Goal: Use online tool/utility: Utilize a website feature to perform a specific function

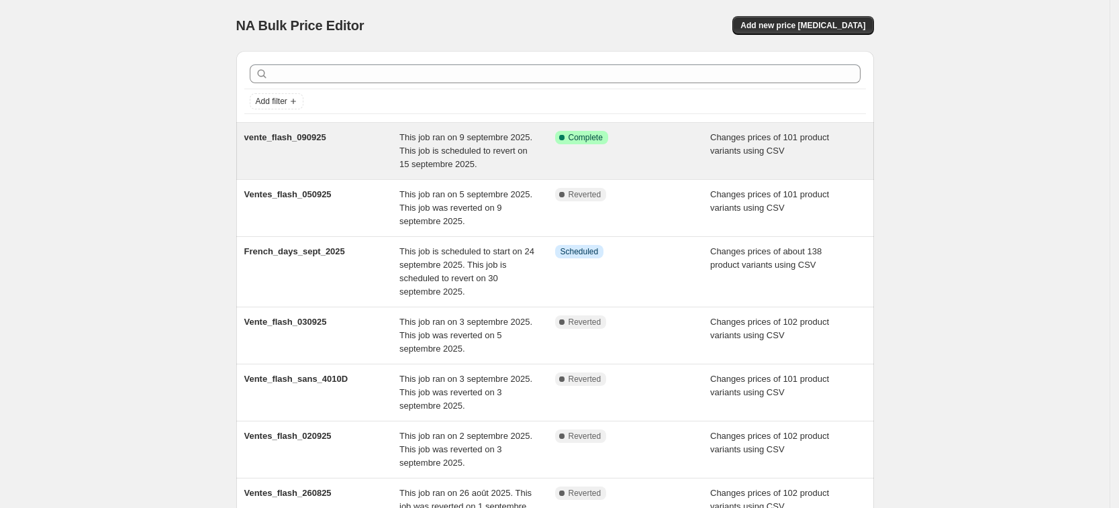
click at [688, 146] on div "Success Complete Complete" at bounding box center [633, 151] width 156 height 40
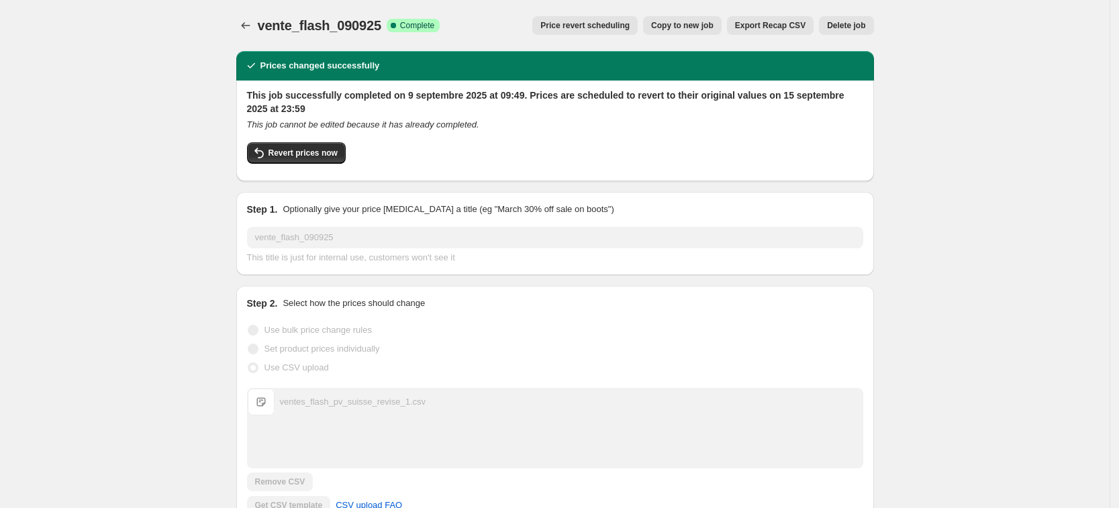
click at [333, 143] on button "Revert prices now" at bounding box center [296, 152] width 99 height 21
checkbox input "false"
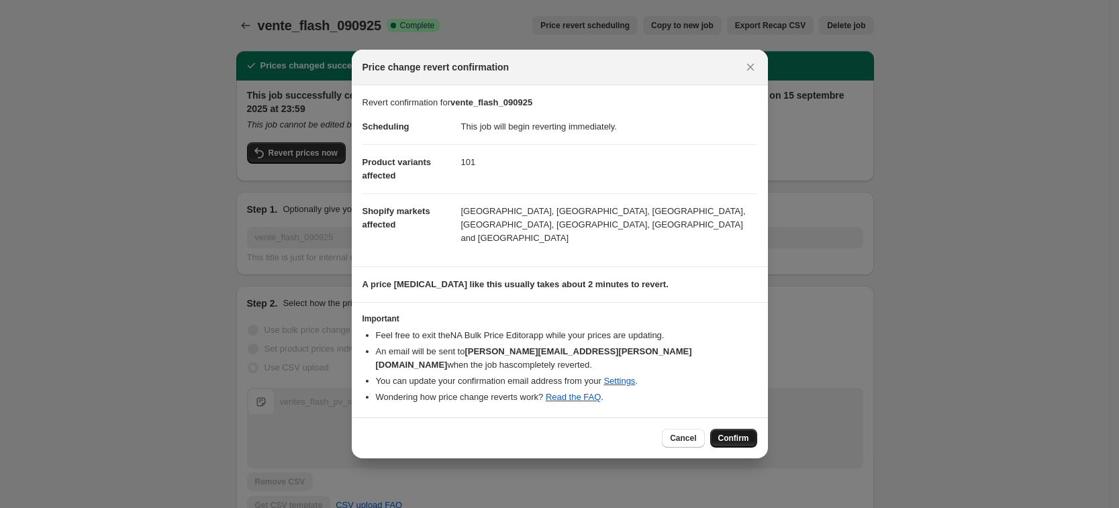
click at [734, 433] on span "Confirm" at bounding box center [733, 438] width 31 height 11
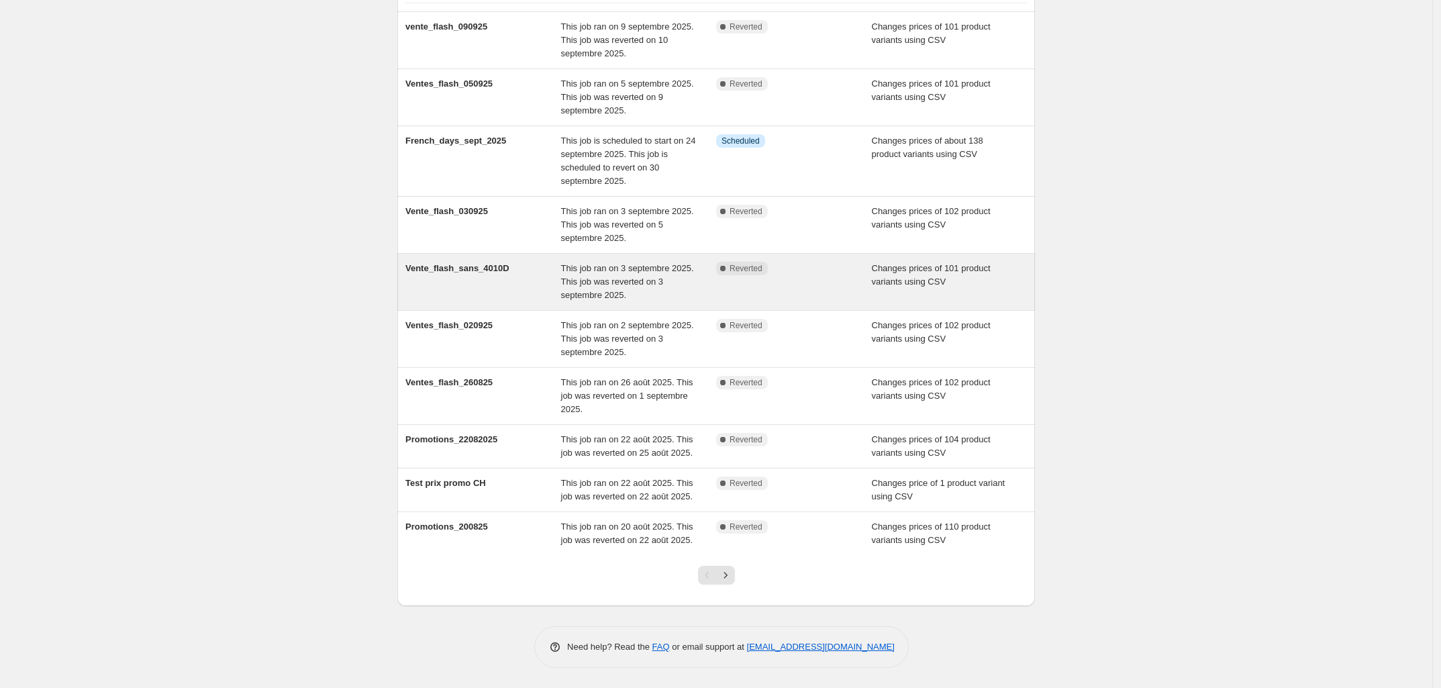
scroll to position [113, 0]
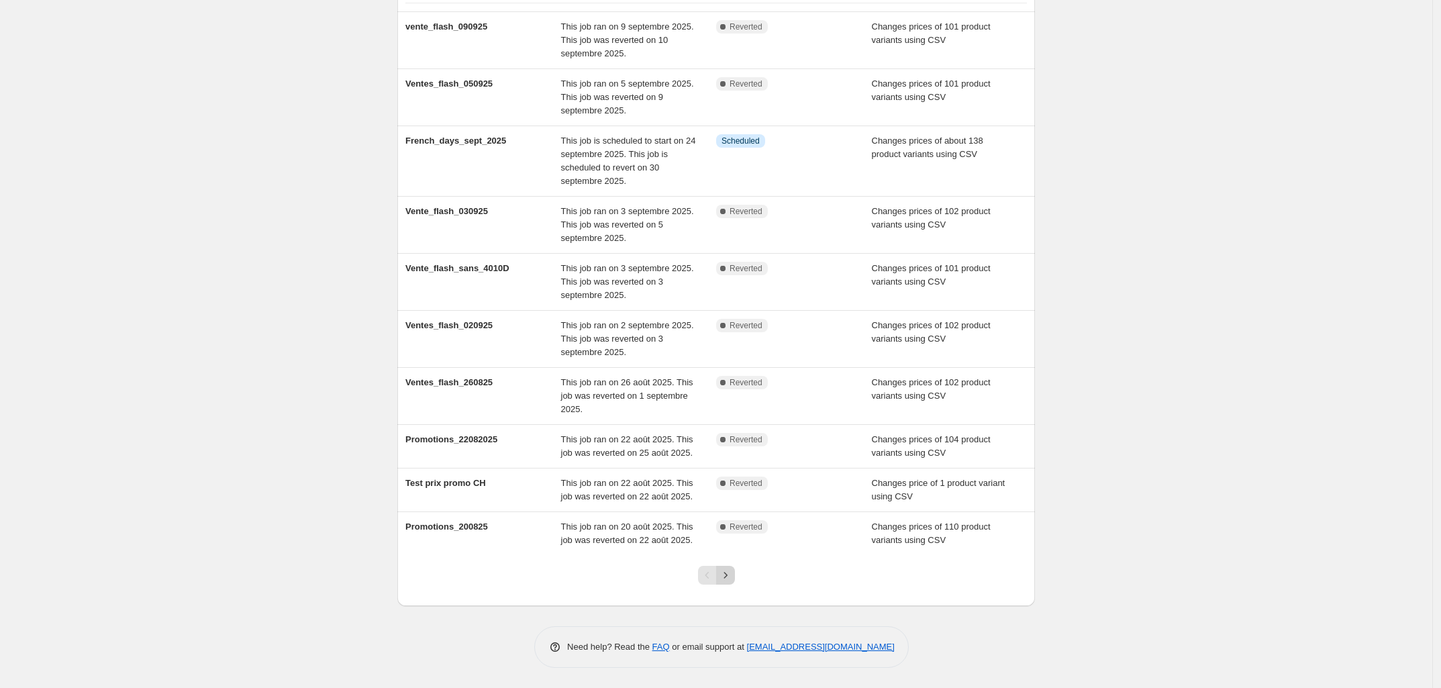
click at [726, 574] on icon "Next" at bounding box center [725, 575] width 13 height 13
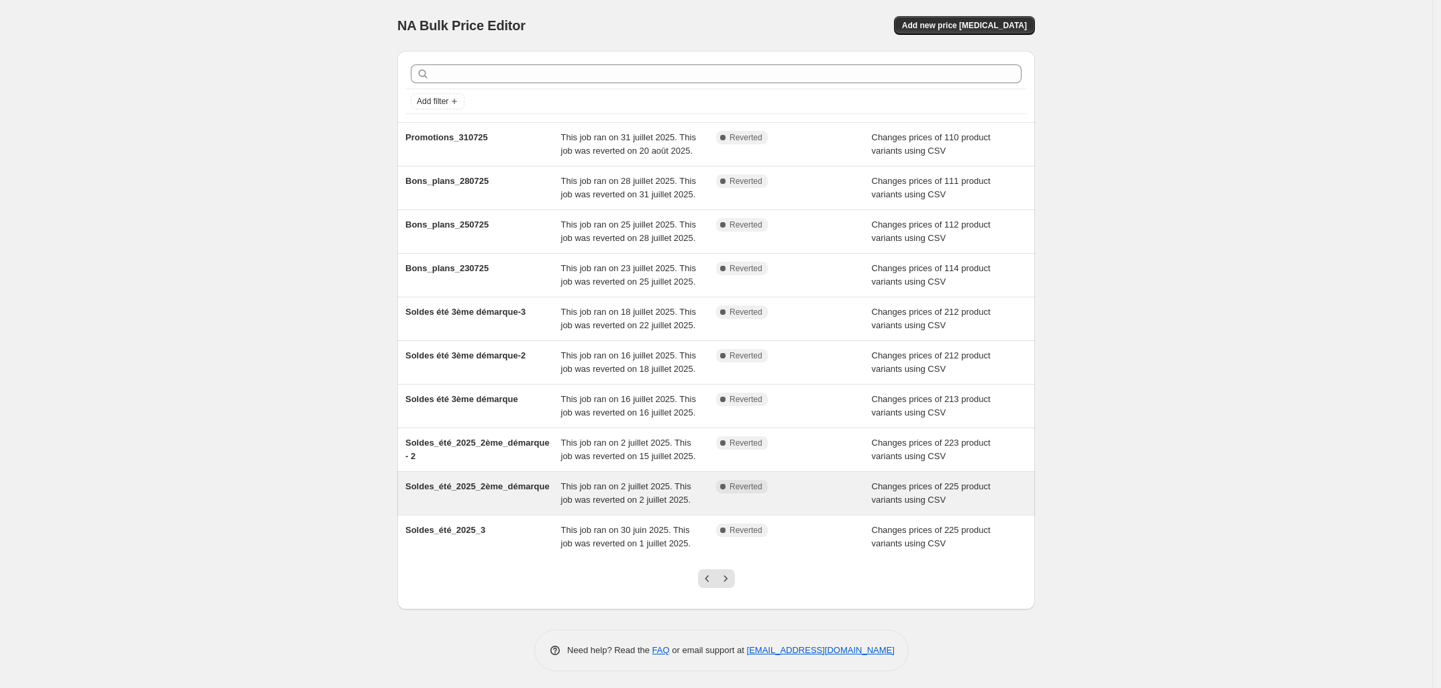
scroll to position [5, 0]
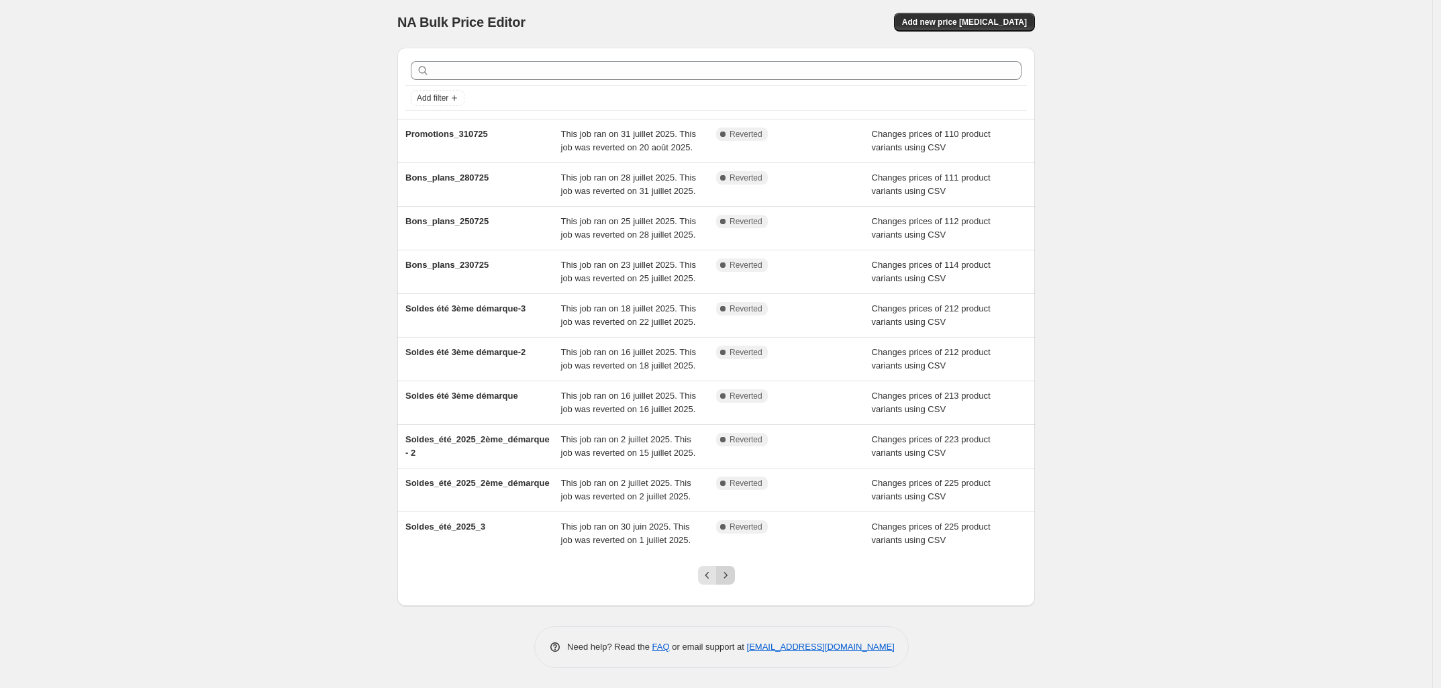
click at [732, 579] on icon "Next" at bounding box center [725, 575] width 13 height 13
click at [726, 573] on icon "Next" at bounding box center [725, 575] width 13 height 13
click at [709, 578] on icon "Previous" at bounding box center [707, 575] width 13 height 13
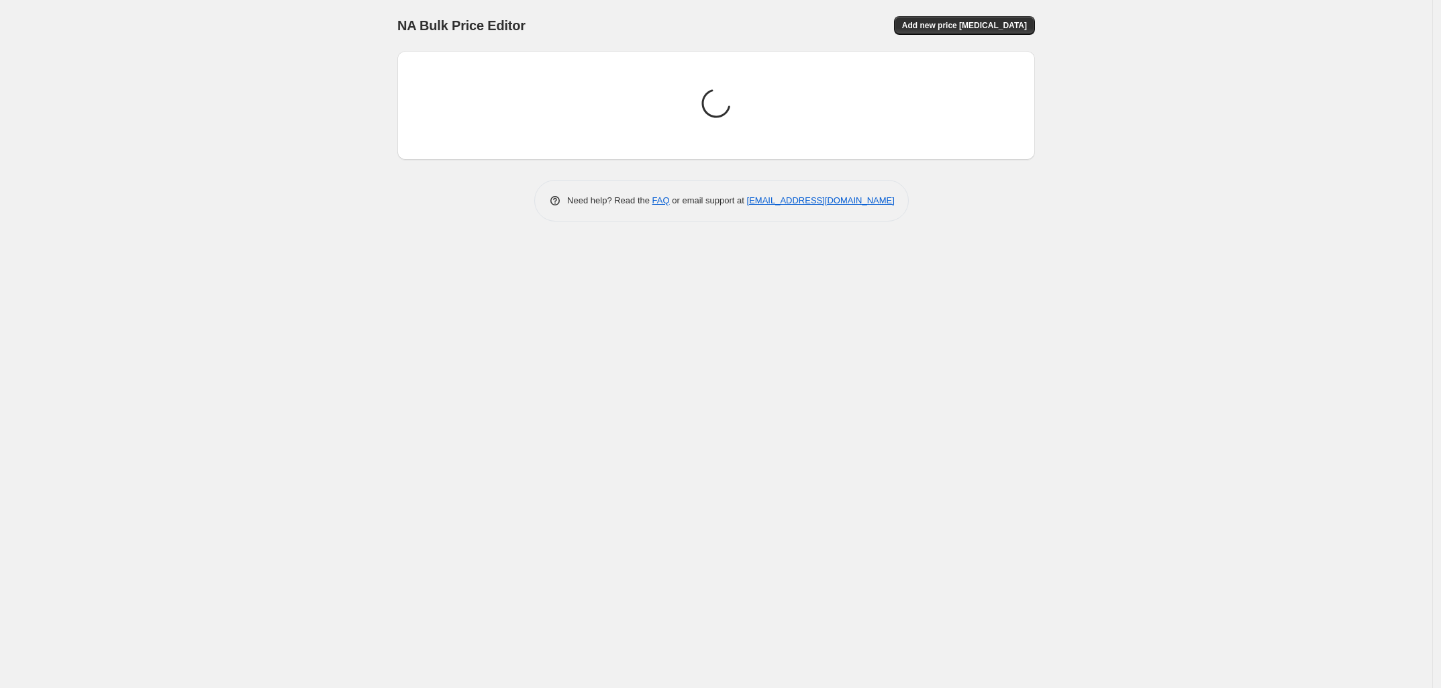
scroll to position [0, 0]
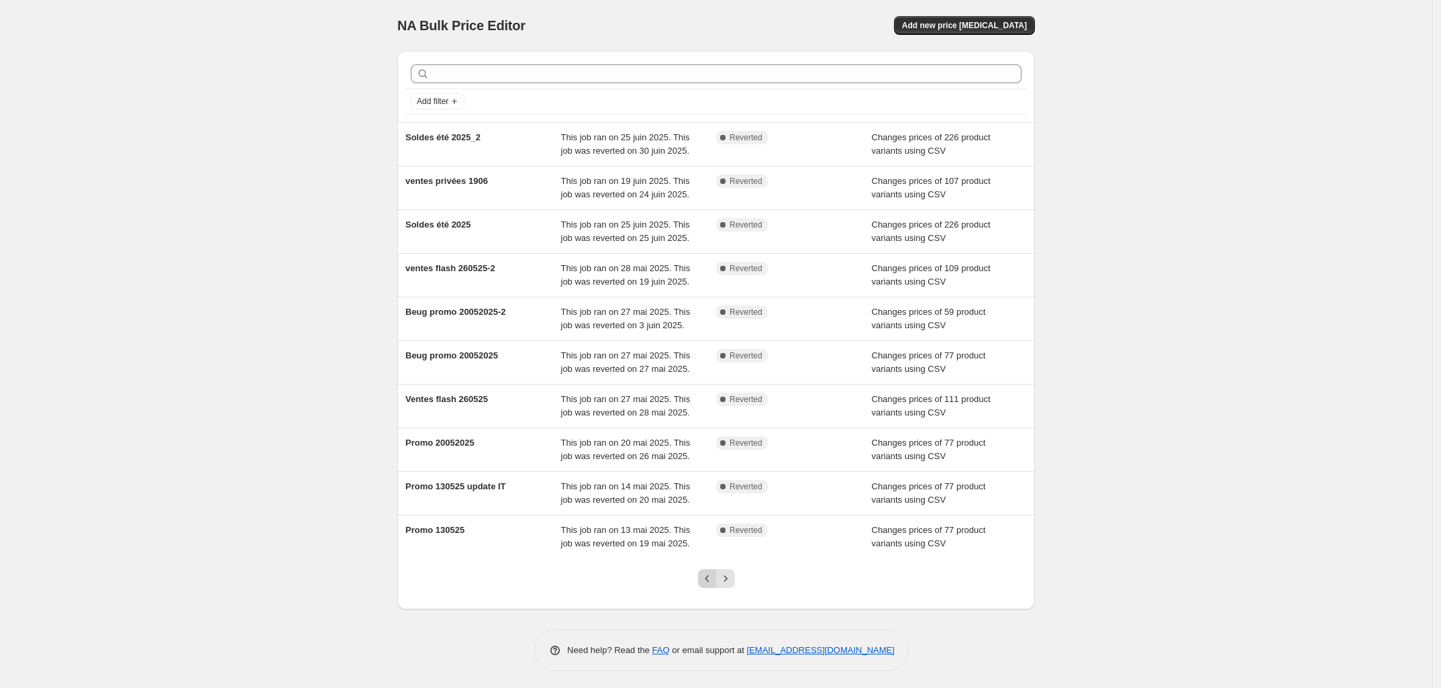
click at [715, 588] on button "Previous" at bounding box center [707, 578] width 19 height 19
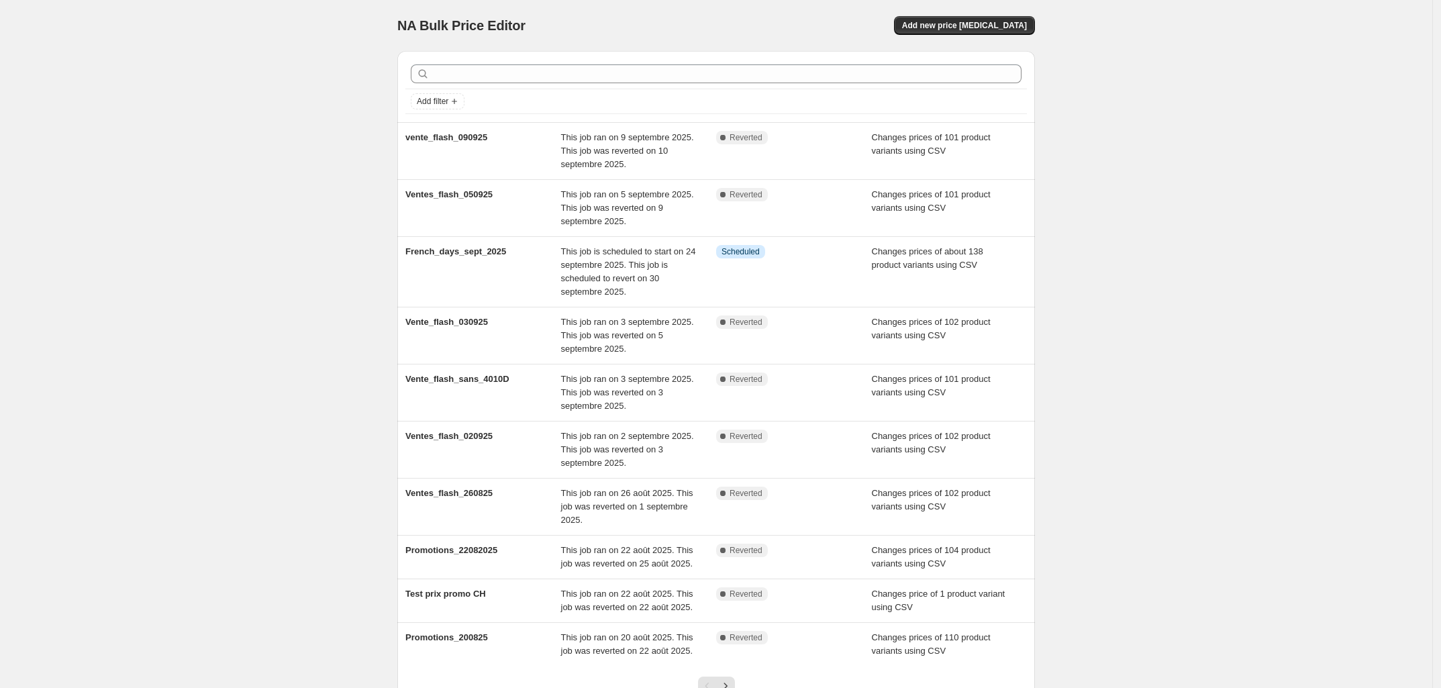
drag, startPoint x: 302, startPoint y: 140, endPoint x: 163, endPoint y: 3, distance: 195.1
click at [300, 140] on div "NA Bulk Price Editor. This page is ready NA Bulk Price Editor Add new price [ME…" at bounding box center [716, 399] width 1433 height 799
click at [1007, 17] on button "Add new price change job" at bounding box center [962, 25] width 141 height 19
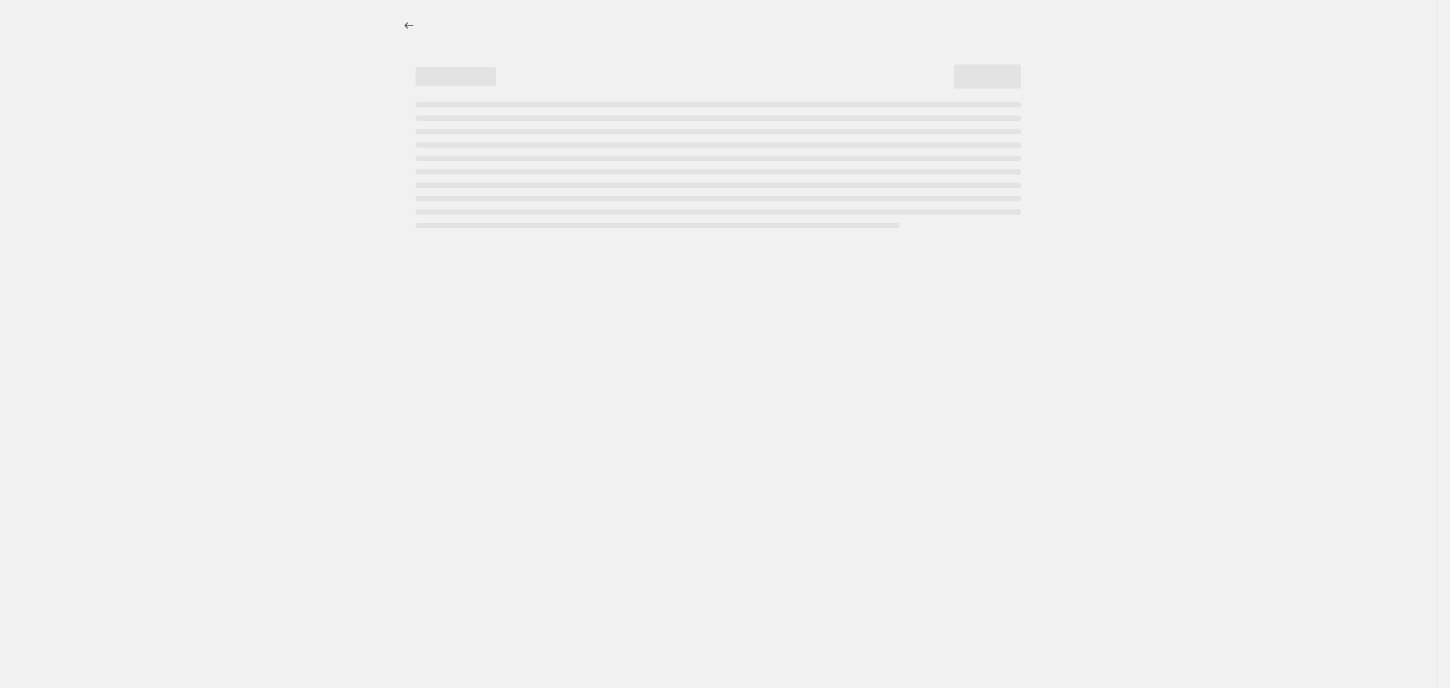
select select "percentage"
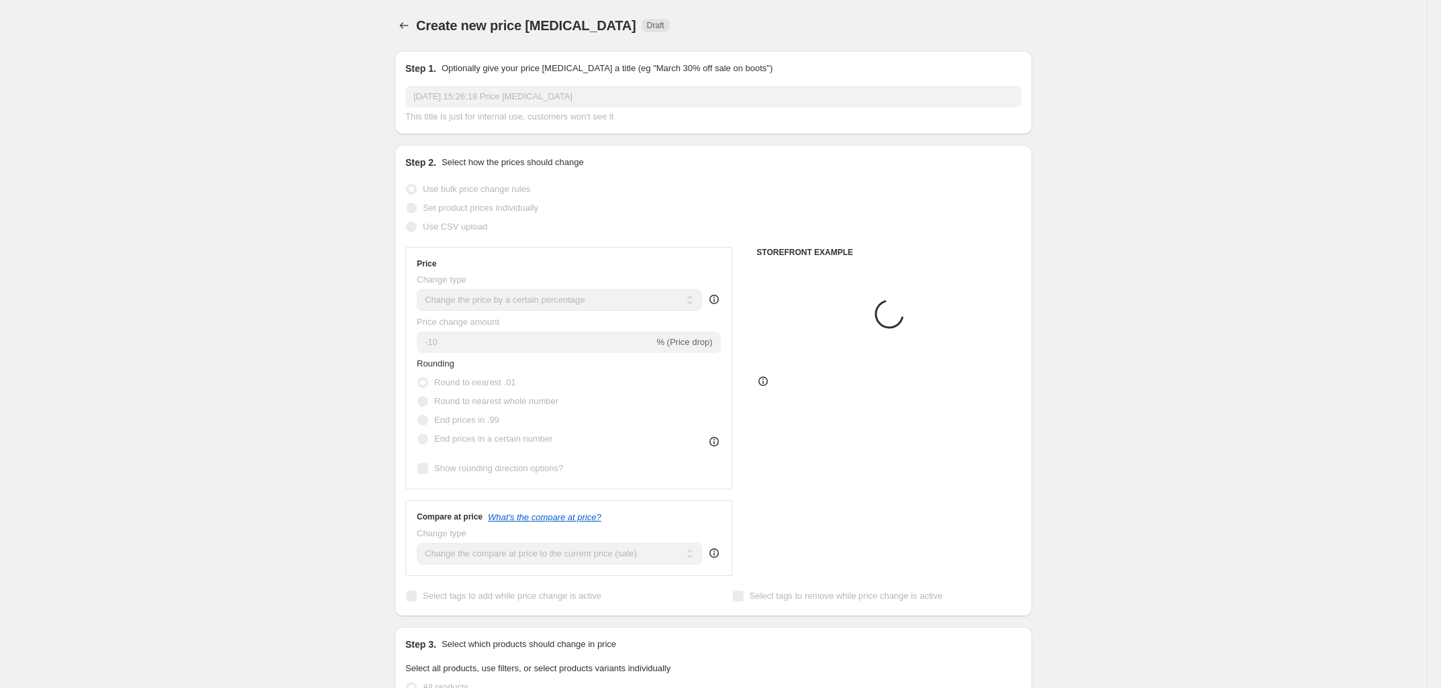
click at [506, 94] on input "10 sept. 2025, 15:26:18 Price change job" at bounding box center [713, 96] width 616 height 21
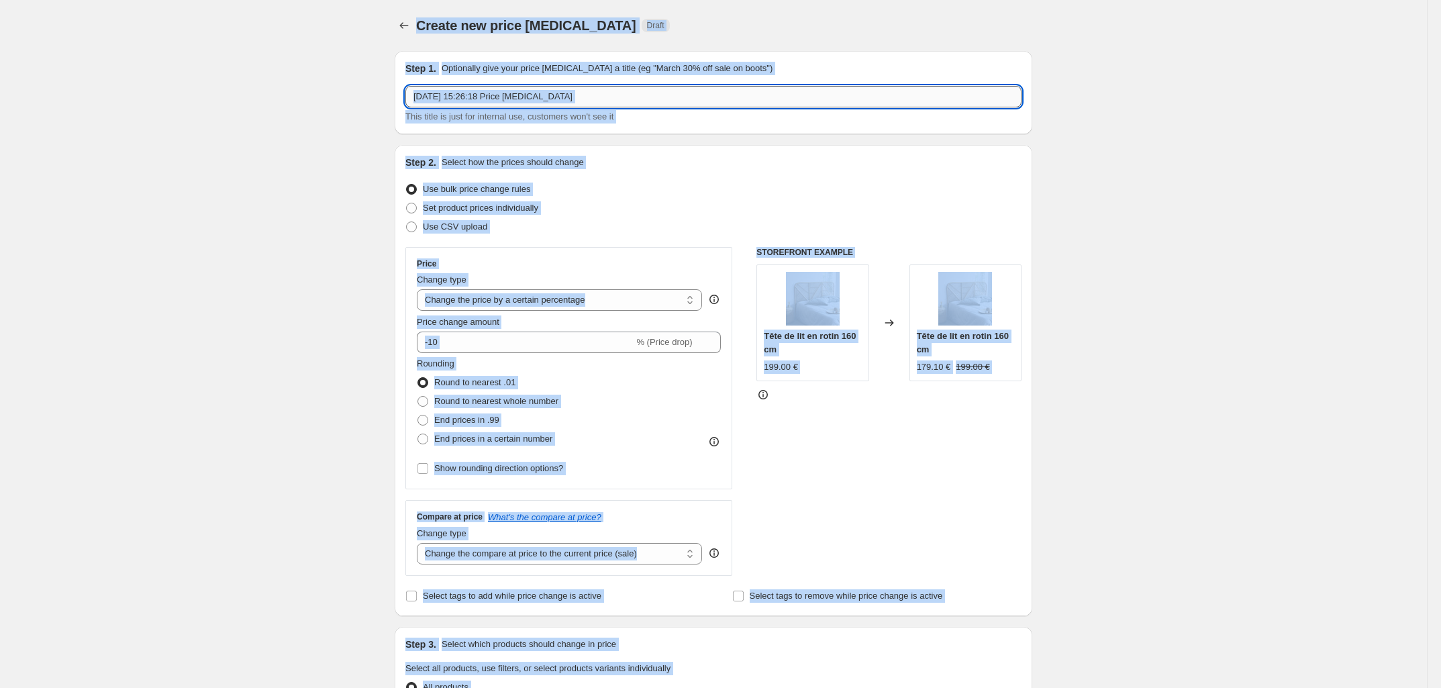
click at [606, 107] on input "10 sept. 2025, 15:26:18 Price change job" at bounding box center [713, 96] width 616 height 21
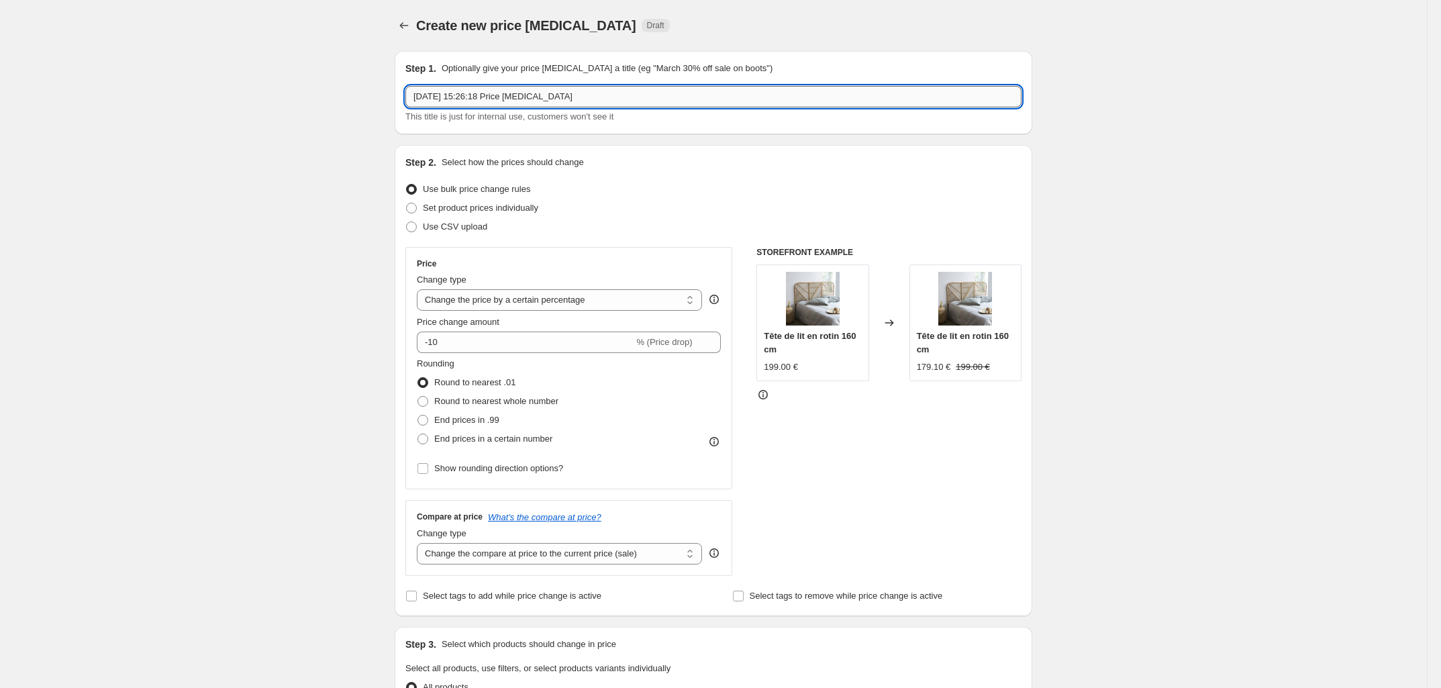
click at [606, 107] on input "10 sept. 2025, 15:26:18 Price change job" at bounding box center [713, 96] width 616 height 21
type input "vente_flash_nouveaux_prix"
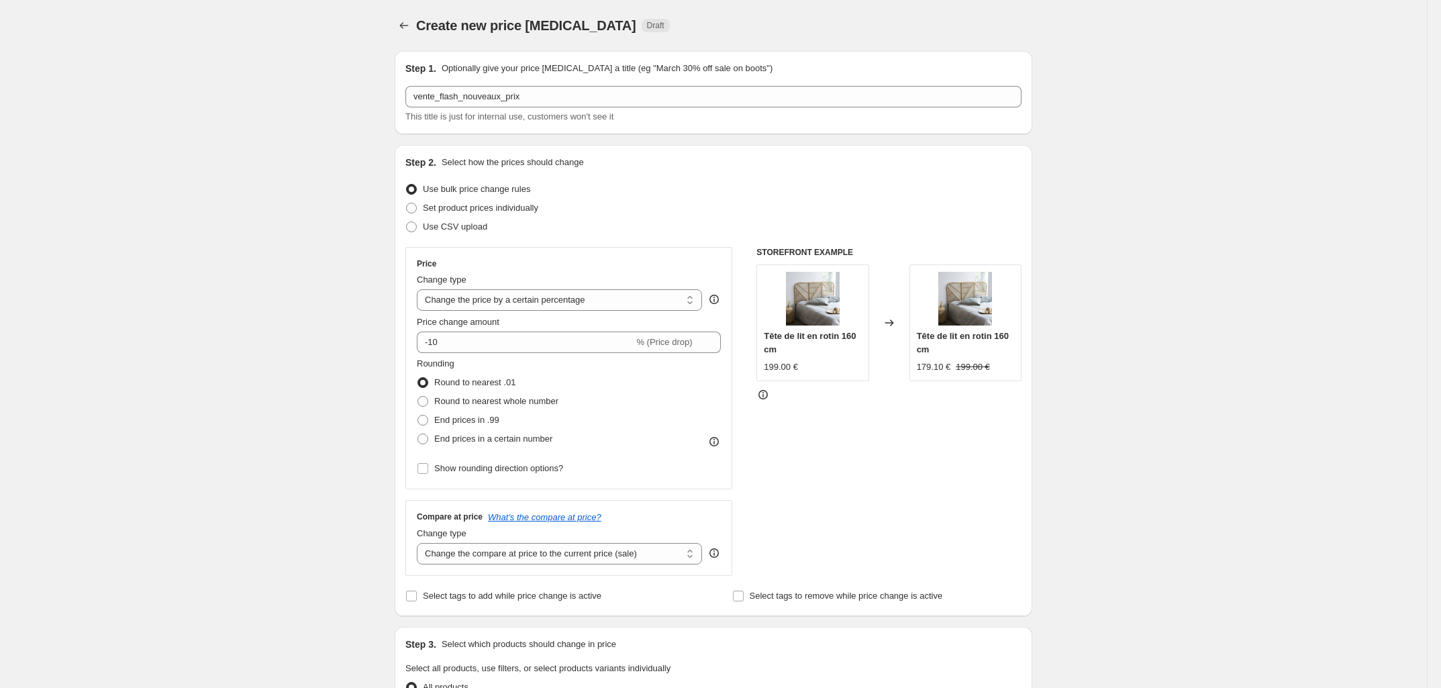
click at [401, 227] on div "Step 2. Select how the prices should change Use bulk price change rules Set pro…" at bounding box center [714, 380] width 638 height 471
click at [414, 229] on span at bounding box center [411, 227] width 11 height 11
click at [407, 222] on input "Use CSV upload" at bounding box center [406, 222] width 1 height 1
radio input "true"
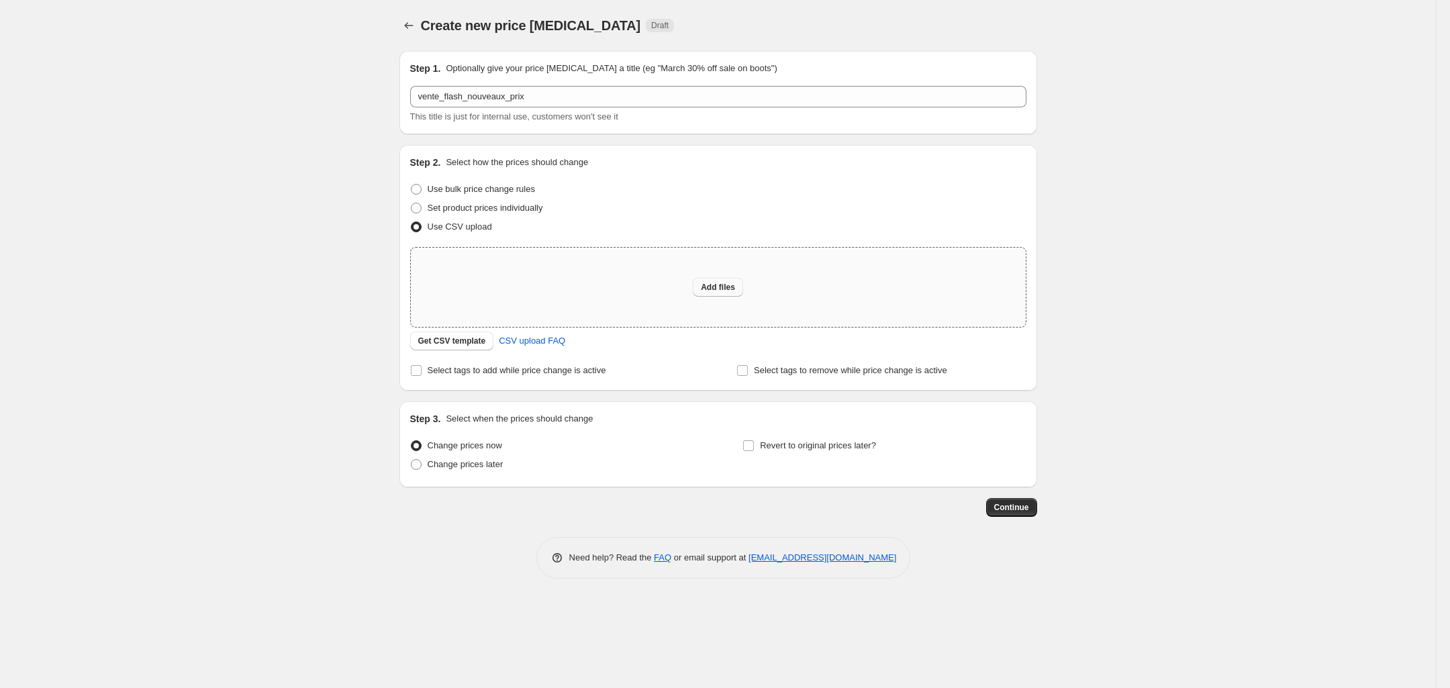
click at [726, 295] on button "Add files" at bounding box center [718, 287] width 50 height 19
type input "C:\fakepath\vente_flash_update_nouveaux_prix.csv"
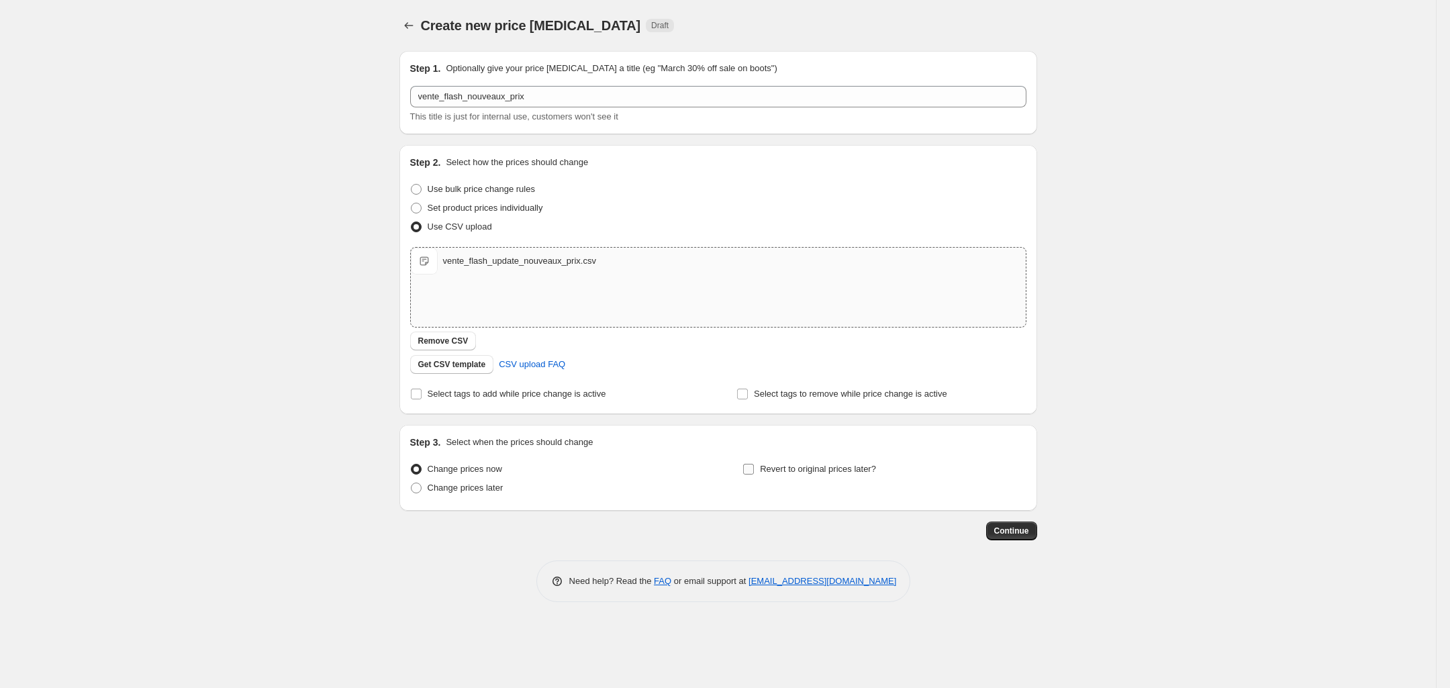
click at [743, 467] on span at bounding box center [749, 469] width 12 height 12
click at [743, 467] on input "Revert to original prices later?" at bounding box center [748, 469] width 11 height 11
checkbox input "true"
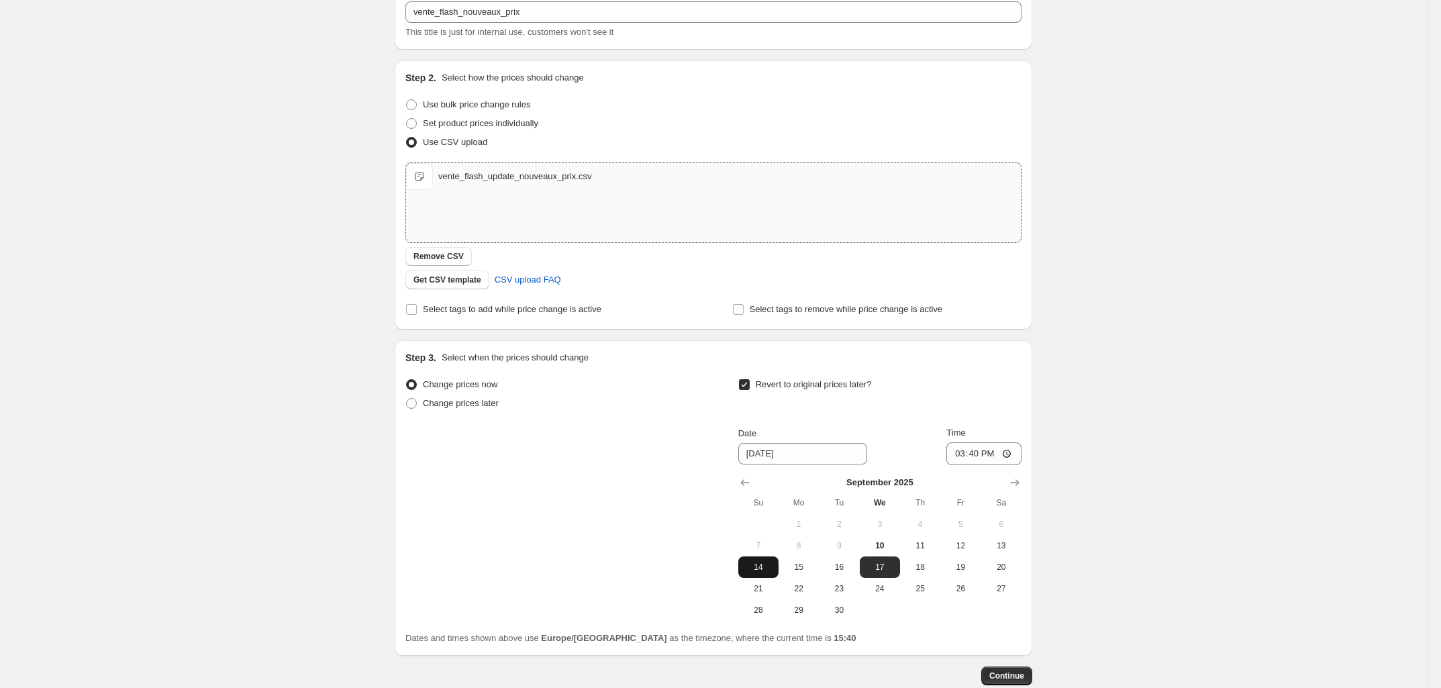
scroll to position [163, 0]
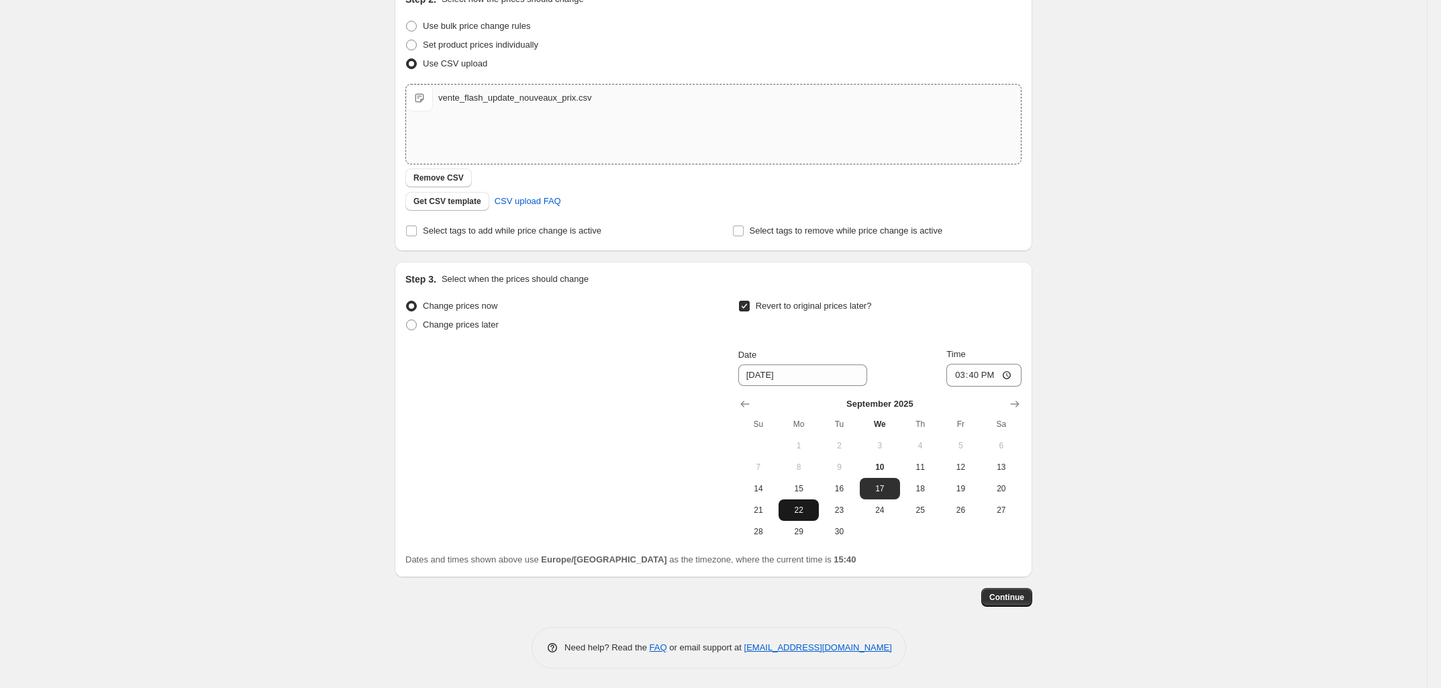
click at [804, 511] on span "22" at bounding box center [799, 510] width 30 height 11
click at [804, 493] on span "15" at bounding box center [799, 488] width 30 height 11
type input "[DATE]"
click at [988, 373] on input "15:40" at bounding box center [984, 375] width 75 height 23
type input "23:59"
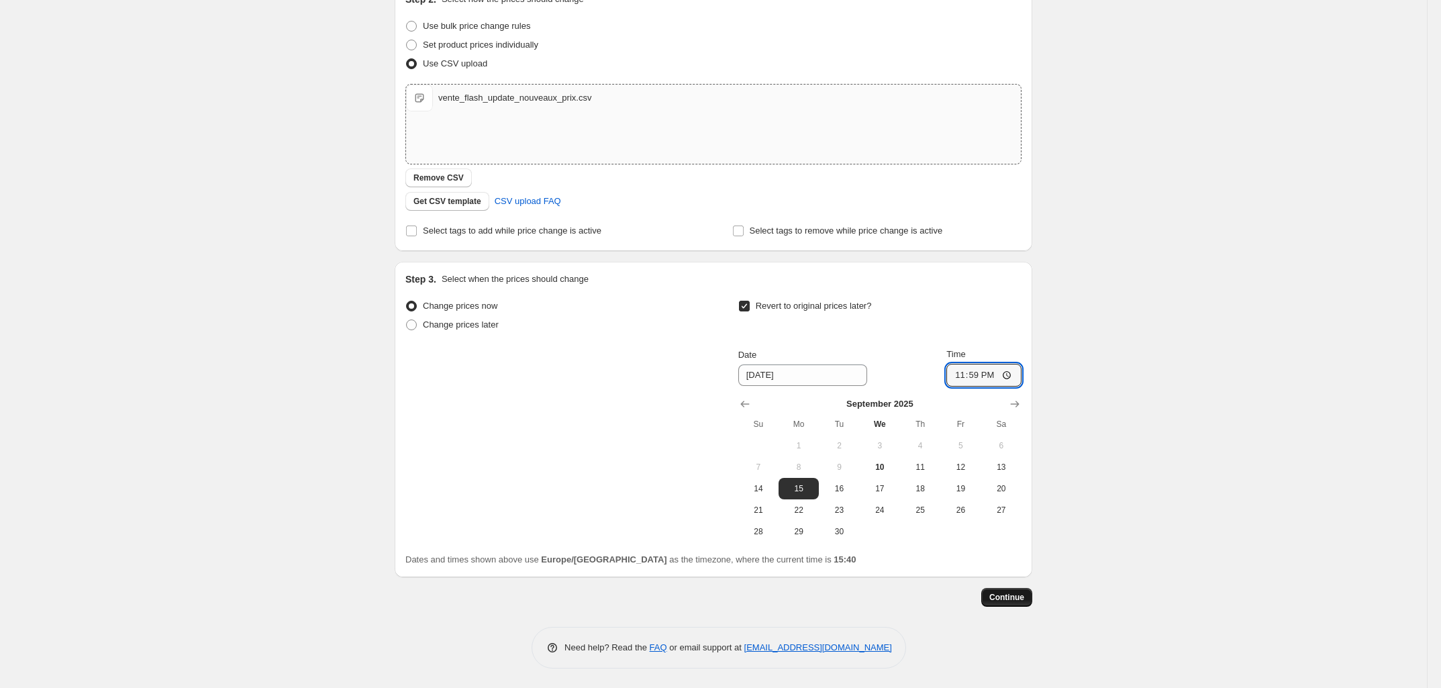
click at [1022, 603] on button "Continue" at bounding box center [1007, 597] width 51 height 19
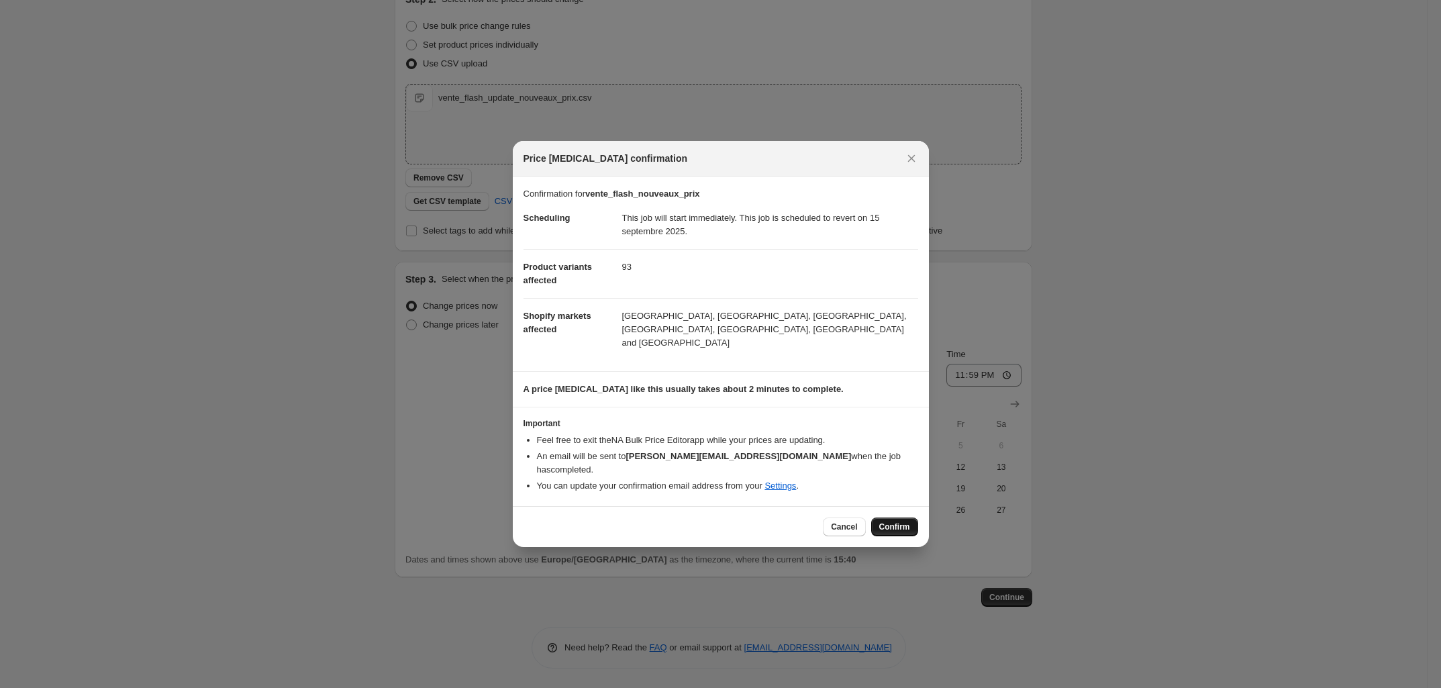
click at [895, 521] on button "Confirm" at bounding box center [894, 527] width 47 height 19
